Goal: Task Accomplishment & Management: Use online tool/utility

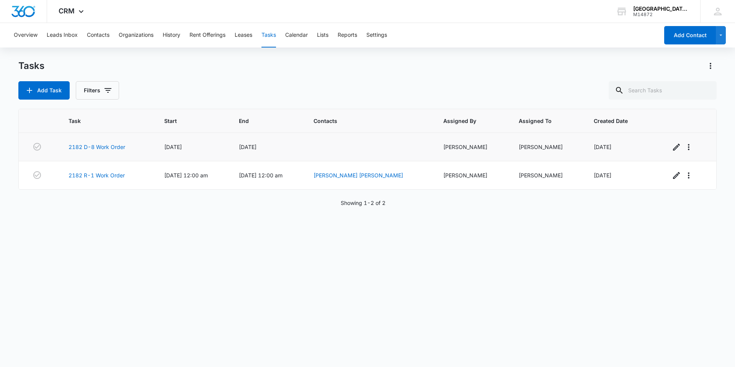
click at [106, 151] on td "2182 D-8 Work Order" at bounding box center [107, 147] width 96 height 28
click at [109, 149] on link "2182 D-8 Work Order" at bounding box center [97, 147] width 57 height 8
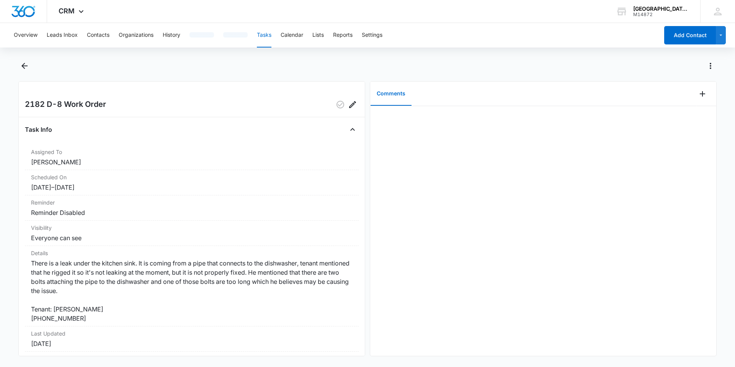
drag, startPoint x: 0, startPoint y: 2, endPoint x: 249, endPoint y: 147, distance: 288.6
click at [23, 69] on icon "Back" at bounding box center [24, 65] width 9 height 9
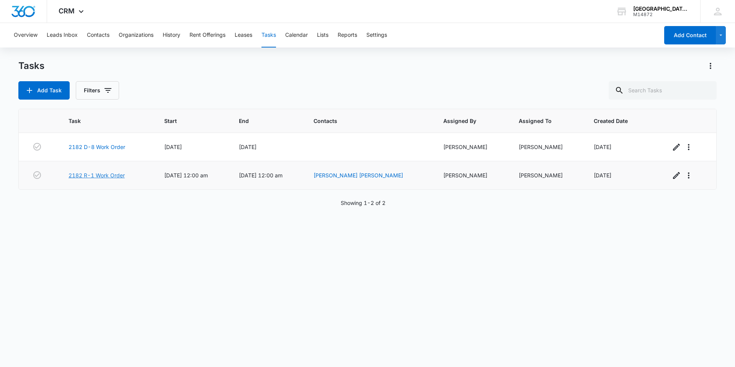
click at [102, 177] on link "2182 R-1 Work Order" at bounding box center [97, 175] width 56 height 8
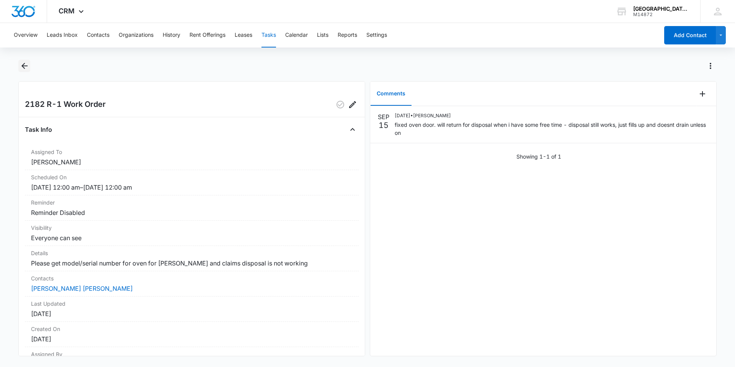
click at [26, 64] on icon "Back" at bounding box center [24, 65] width 9 height 9
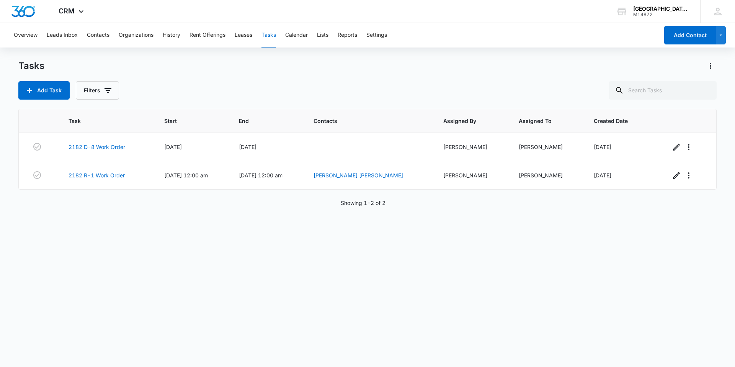
drag, startPoint x: 25, startPoint y: 46, endPoint x: 395, endPoint y: 90, distance: 372.8
click at [395, 90] on div "Add Task Filters" at bounding box center [367, 90] width 698 height 18
click at [260, 174] on span "[DATE] 12:00 am" at bounding box center [261, 175] width 44 height 7
click at [115, 176] on link "2182 R-1 Work Order" at bounding box center [97, 175] width 56 height 8
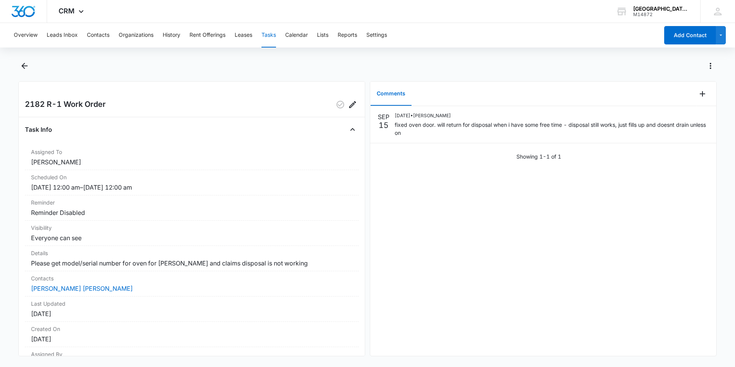
drag, startPoint x: 22, startPoint y: 59, endPoint x: 21, endPoint y: 54, distance: 5.6
click at [21, 54] on div "Overview Leads Inbox Contacts Organizations History Rent Offerings Leases Tasks…" at bounding box center [367, 194] width 735 height 342
click at [23, 62] on icon "Back" at bounding box center [24, 65] width 9 height 9
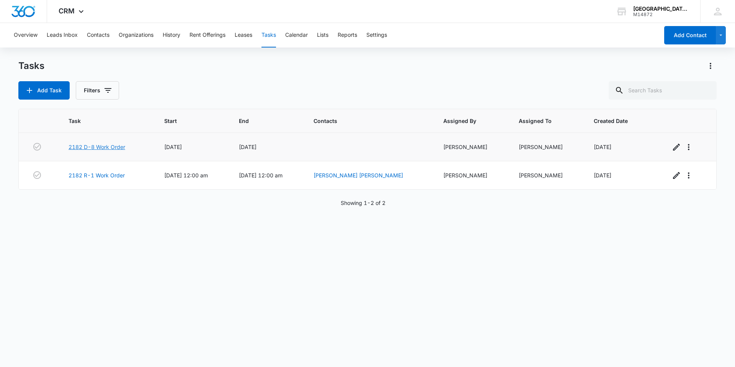
click at [98, 147] on link "2182 D-8 Work Order" at bounding box center [97, 147] width 57 height 8
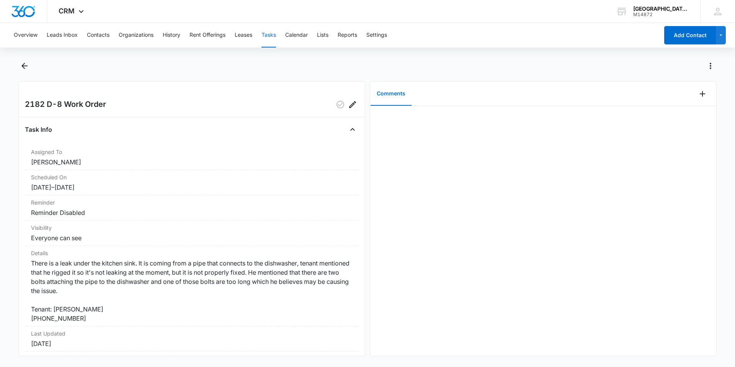
click at [270, 36] on button "Tasks" at bounding box center [268, 35] width 15 height 25
